Goal: Information Seeking & Learning: Understand process/instructions

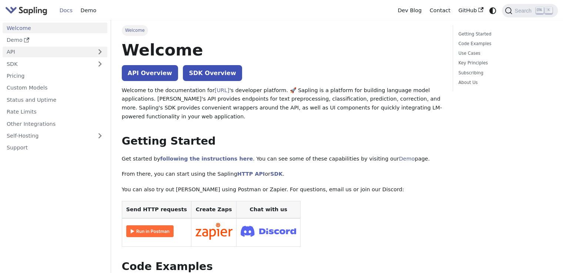
click at [39, 50] on link "API" at bounding box center [48, 52] width 90 height 11
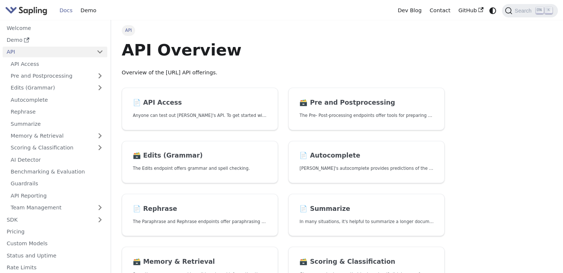
scroll to position [185, 0]
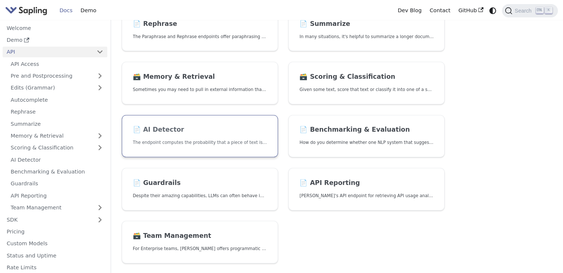
click at [203, 125] on link "📄️ AI Detector The endpoint computes the probability that a piece of text is AI…" at bounding box center [200, 136] width 156 height 43
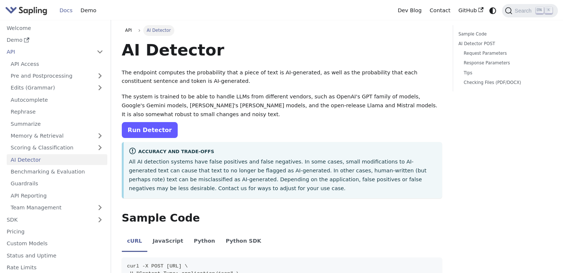
click at [158, 129] on link "Run Detector" at bounding box center [150, 130] width 56 height 16
